Goal: Task Accomplishment & Management: Use online tool/utility

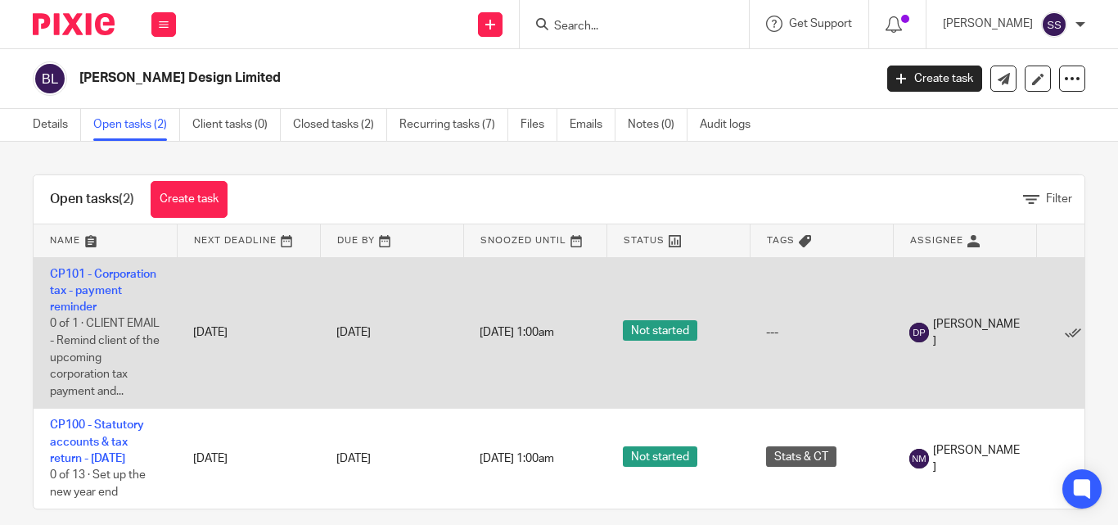
scroll to position [47, 0]
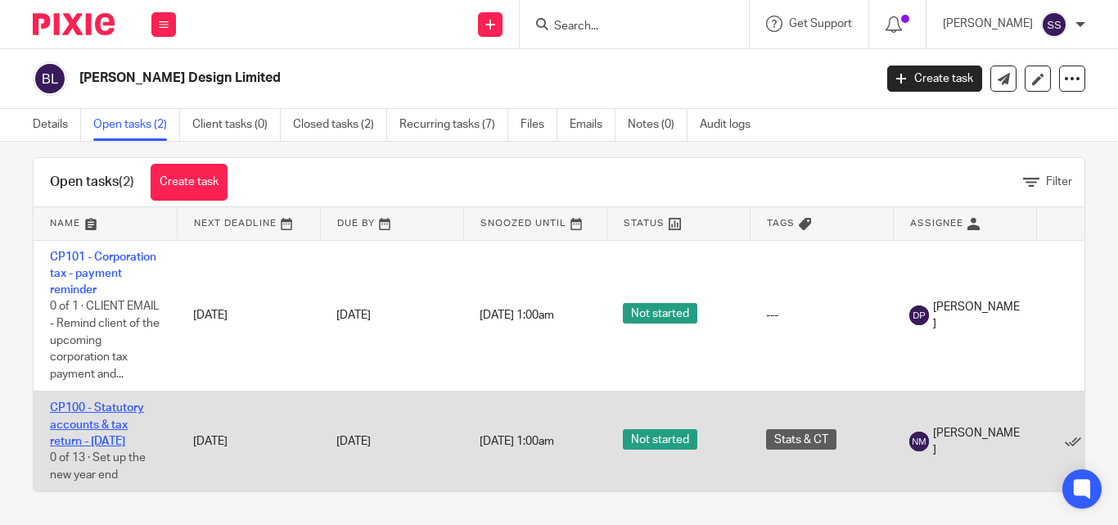
click at [116, 414] on link "CP100 - Statutory accounts & tax return - [DATE]" at bounding box center [97, 424] width 94 height 45
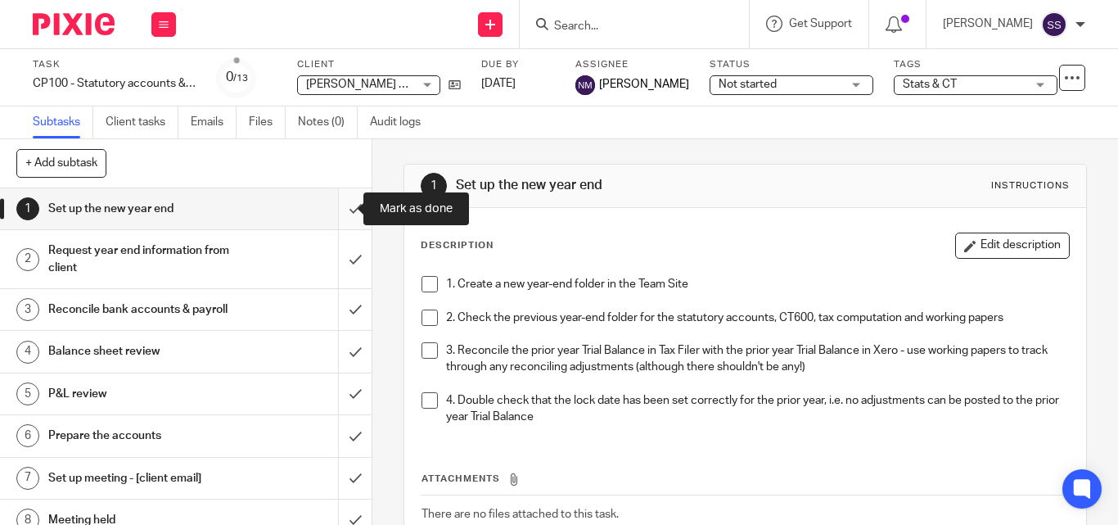
click at [334, 210] on input "submit" at bounding box center [186, 208] width 372 height 41
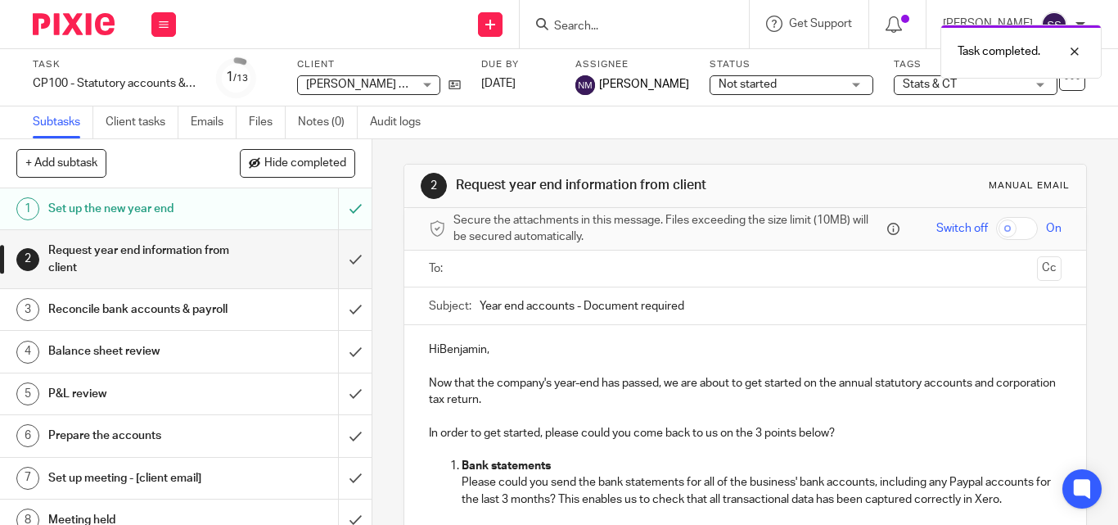
click at [120, 320] on h1 "Reconcile bank accounts & payroll" at bounding box center [139, 309] width 183 height 25
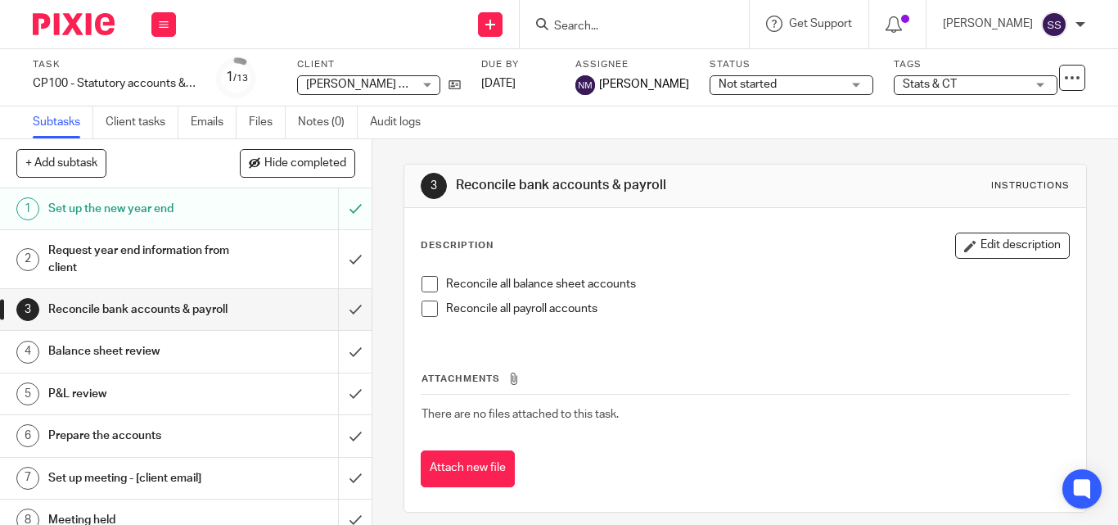
click at [430, 282] on span at bounding box center [429, 284] width 16 height 16
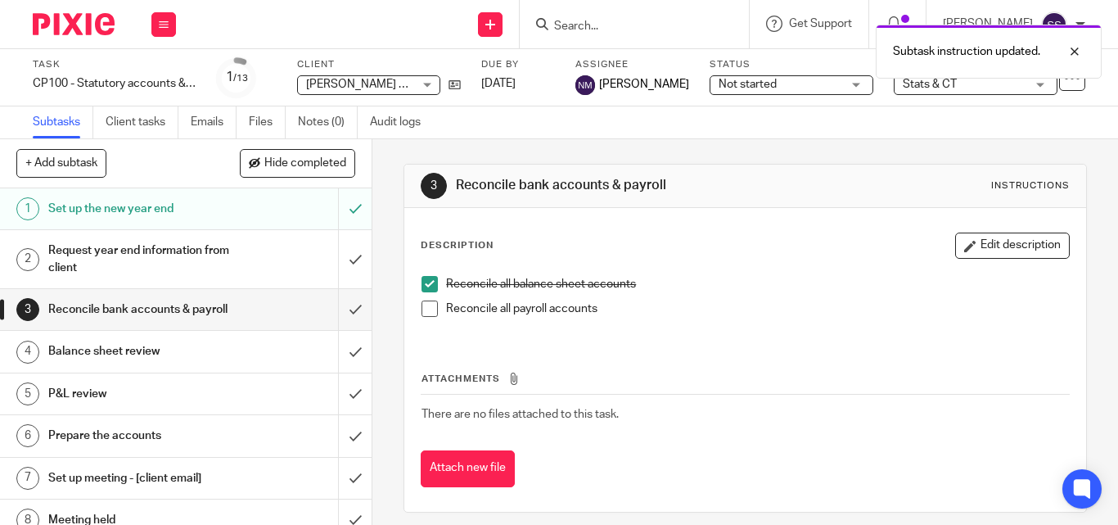
click at [426, 308] on span at bounding box center [429, 308] width 16 height 16
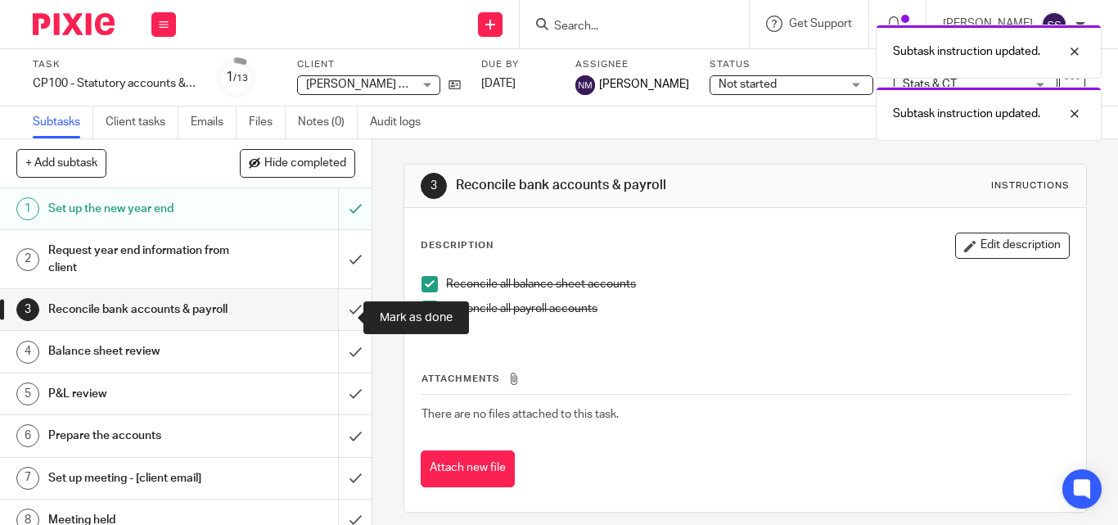
click at [341, 318] on input "submit" at bounding box center [186, 309] width 372 height 41
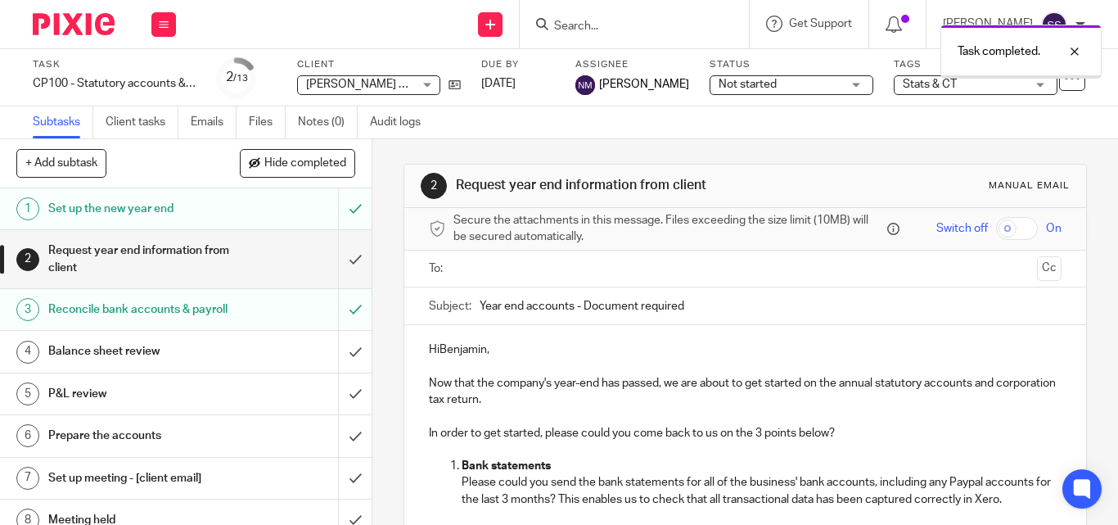
click at [114, 363] on h1 "Balance sheet review" at bounding box center [139, 351] width 183 height 25
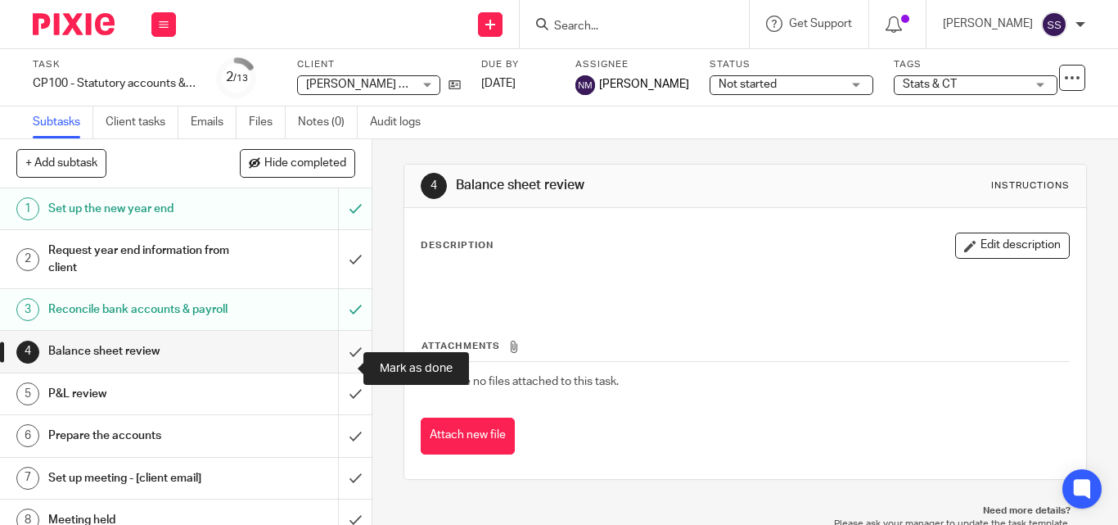
click at [336, 371] on input "submit" at bounding box center [186, 351] width 372 height 41
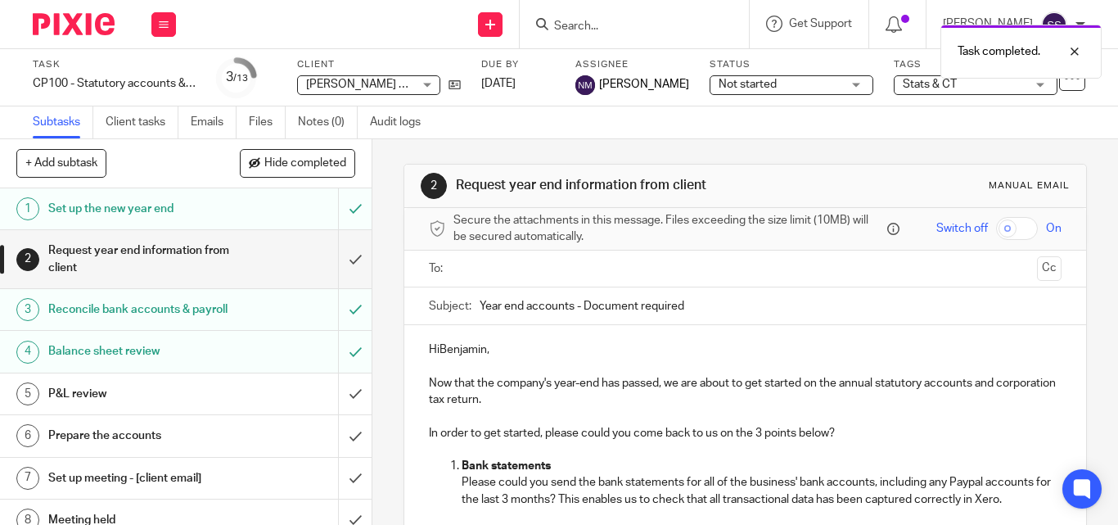
click at [796, 76] on div "Task completed." at bounding box center [830, 47] width 543 height 62
click at [793, 80] on span "Not started" at bounding box center [780, 84] width 123 height 17
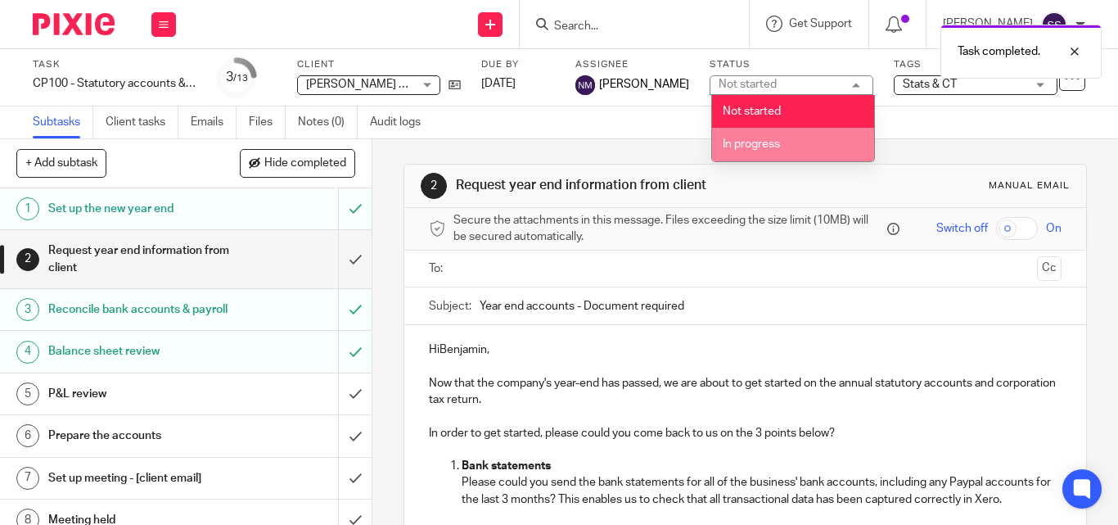
click at [769, 155] on li "In progress" at bounding box center [793, 145] width 162 height 34
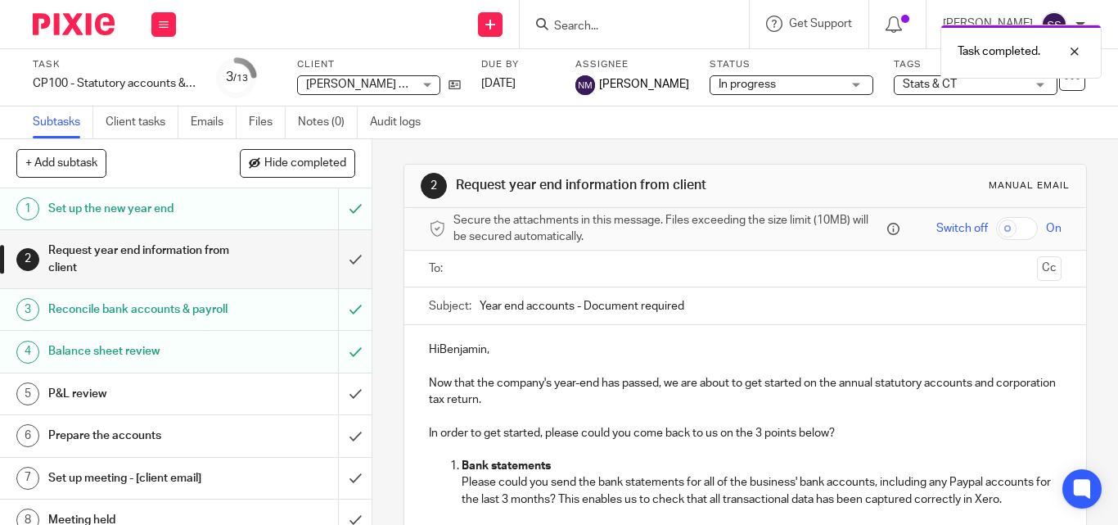
click at [934, 87] on span "Stats & CT" at bounding box center [930, 84] width 54 height 11
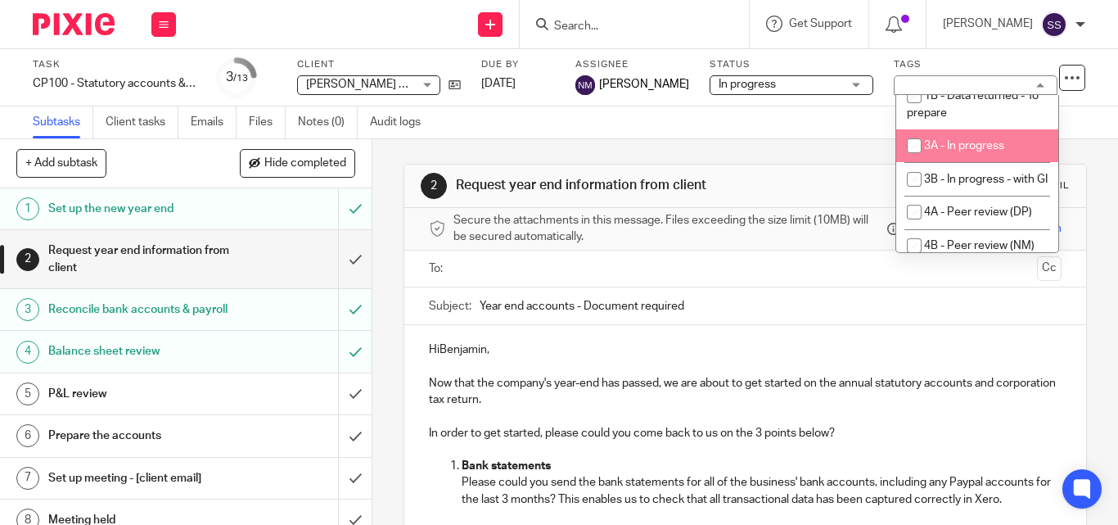
scroll to position [164, 0]
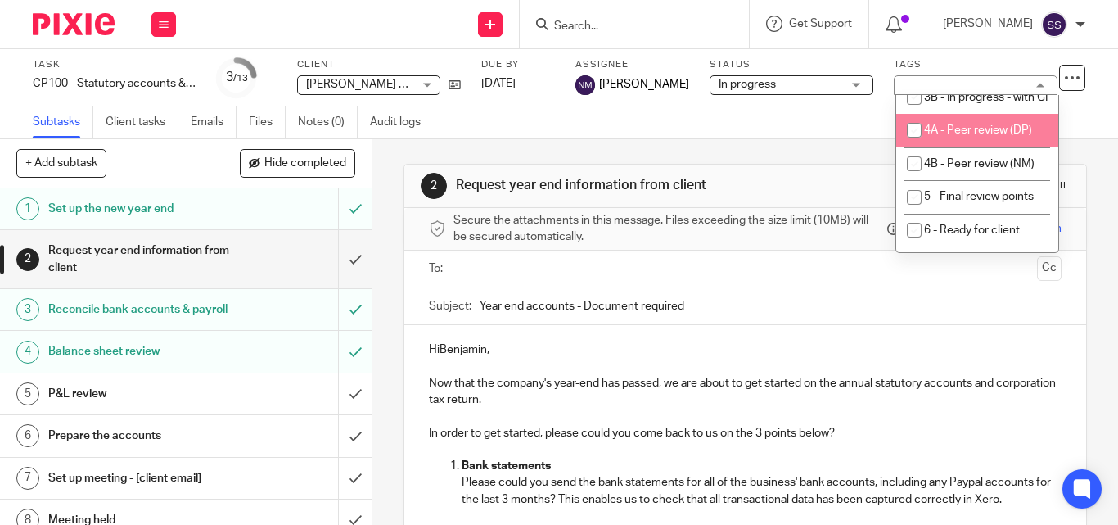
click at [915, 146] on input "checkbox" at bounding box center [914, 130] width 31 height 31
checkbox input "true"
click at [697, 129] on div "Subtasks Client tasks Emails Files Notes (0) Audit logs" at bounding box center [559, 122] width 1118 height 33
